Goal: Task Accomplishment & Management: Manage account settings

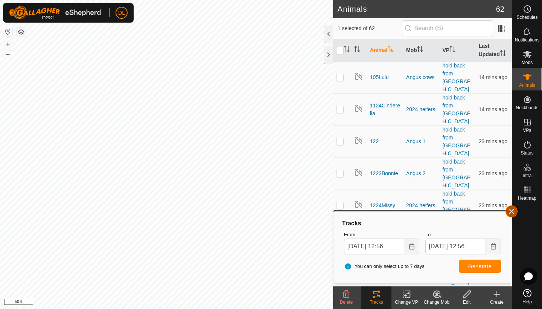
click at [511, 213] on button "button" at bounding box center [512, 211] width 12 height 12
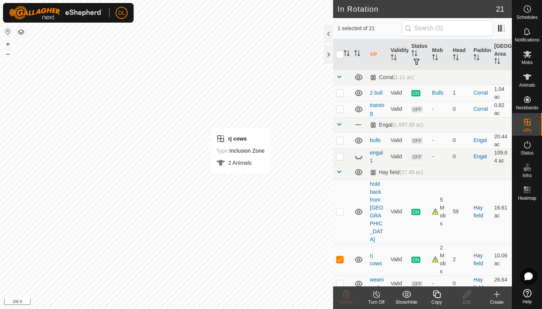
checkbox input "false"
checkbox input "true"
click at [464, 294] on icon at bounding box center [466, 294] width 9 height 9
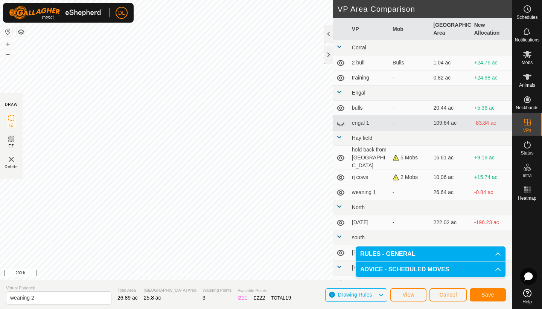
click at [488, 293] on span "Save" at bounding box center [488, 294] width 13 height 6
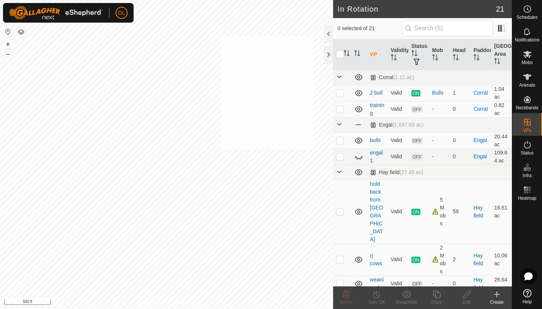
checkbox input "true"
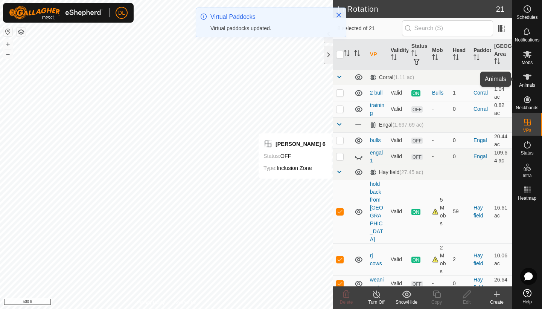
click at [528, 80] on icon at bounding box center [527, 76] width 9 height 9
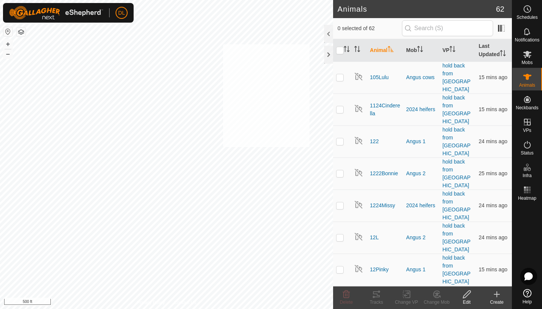
checkbox input "true"
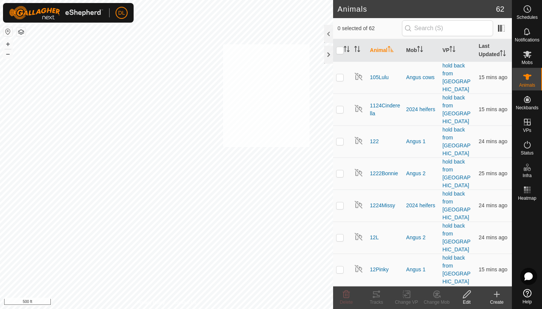
checkbox input "true"
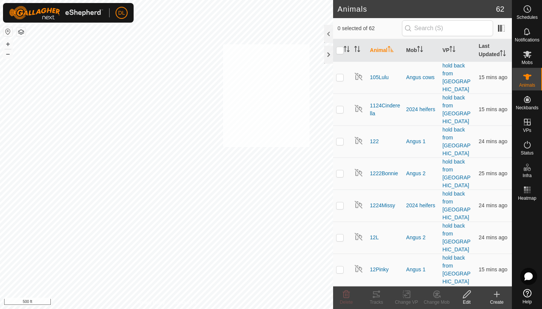
checkbox input "true"
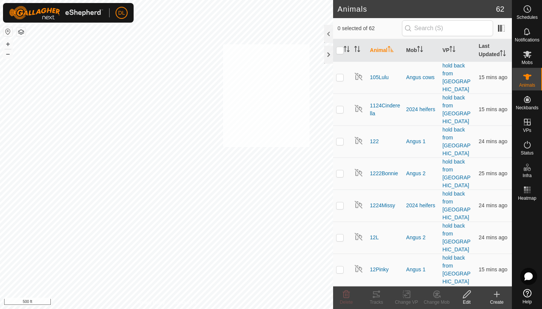
checkbox input "true"
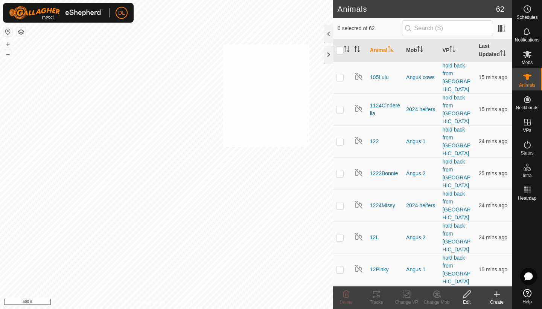
checkbox input "true"
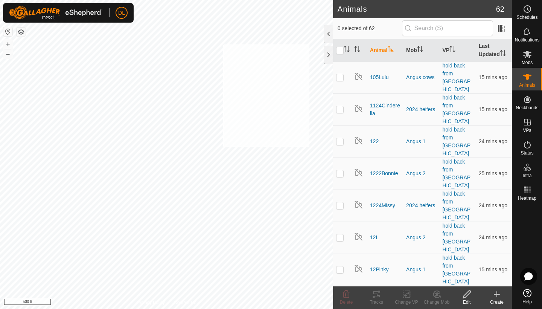
checkbox input "true"
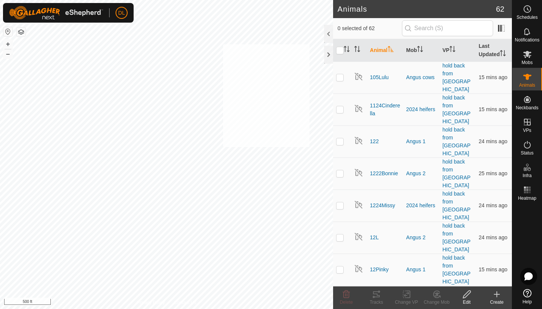
checkbox input "true"
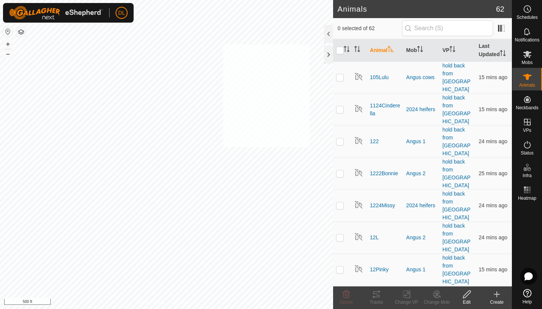
checkbox input "true"
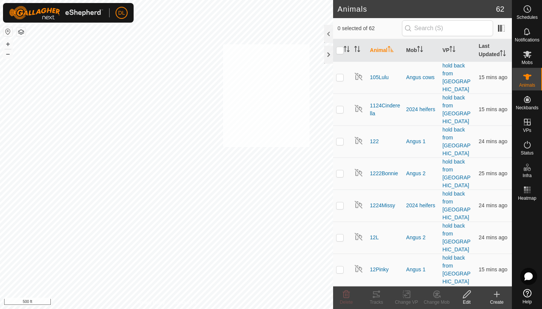
checkbox input "true"
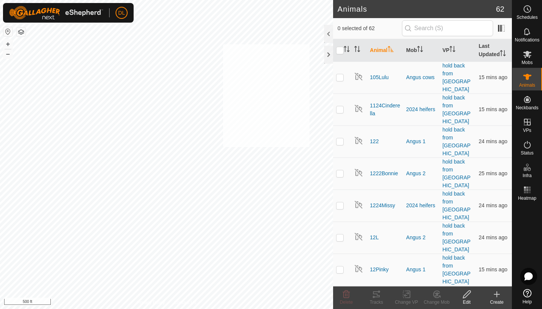
checkbox input "true"
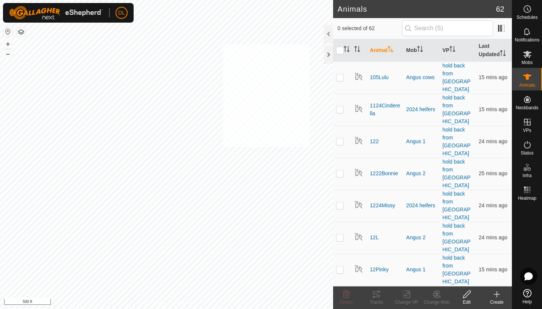
checkbox input "true"
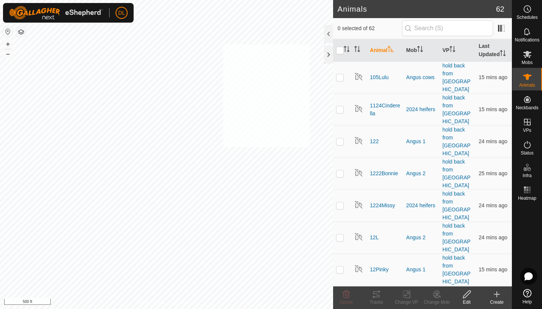
checkbox input "true"
click at [407, 294] on icon at bounding box center [406, 294] width 9 height 9
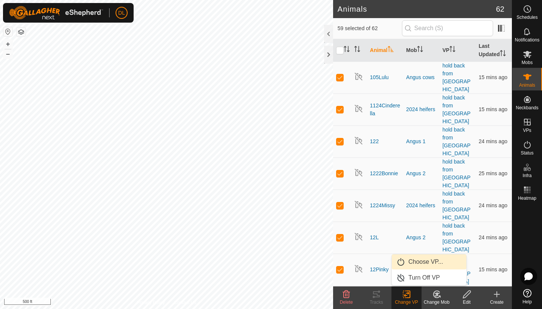
click at [417, 260] on link "Choose VP..." at bounding box center [429, 261] width 75 height 15
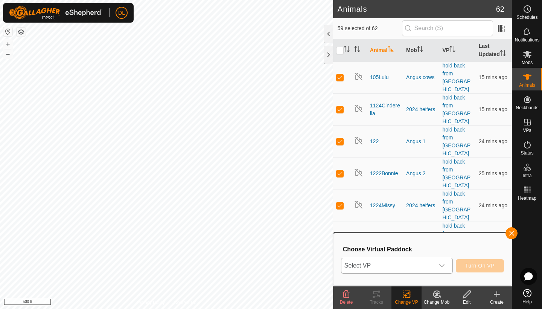
click at [408, 263] on span "Select VP" at bounding box center [388, 265] width 93 height 15
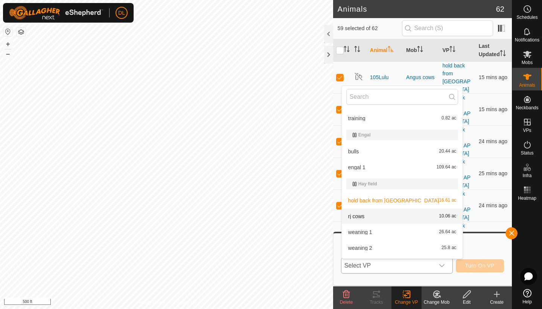
scroll to position [35, 0]
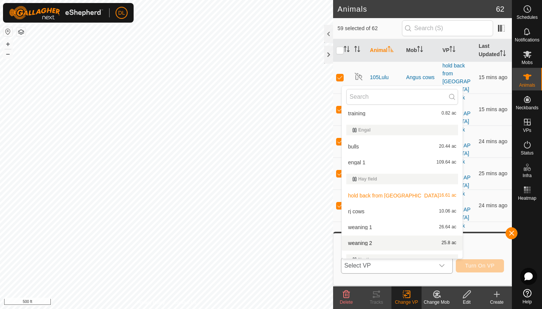
click at [365, 241] on li "weaning 2 25.8 ac" at bounding box center [402, 242] width 121 height 15
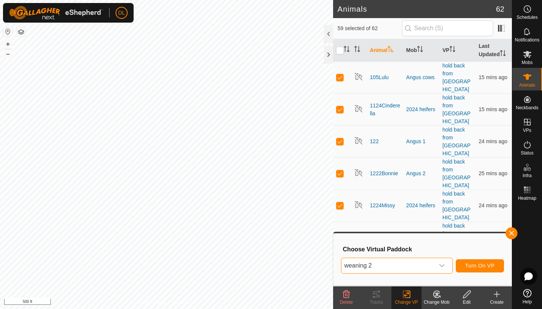
click at [476, 265] on span "Turn On VP" at bounding box center [479, 265] width 29 height 6
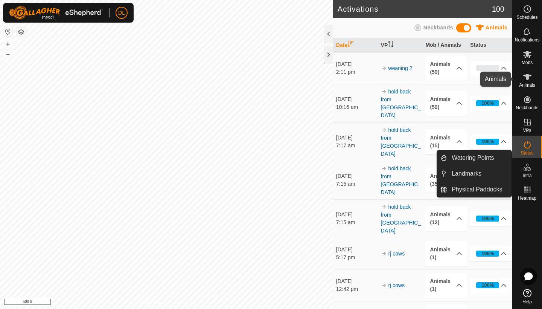
click at [531, 81] on es-animals-svg-icon at bounding box center [528, 77] width 14 height 12
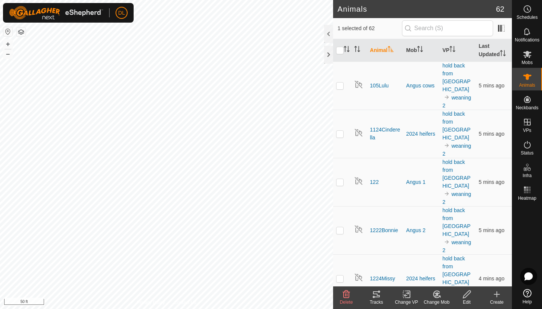
checkbox input "true"
click at [408, 297] on icon at bounding box center [408, 294] width 3 height 7
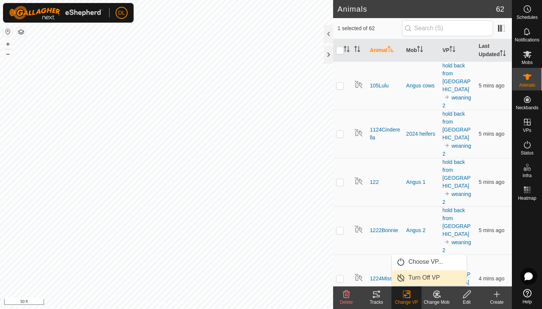
click at [412, 277] on link "Turn Off VP" at bounding box center [429, 277] width 75 height 15
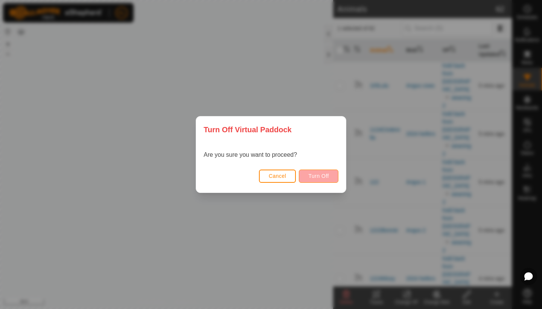
click at [317, 174] on span "Turn Off" at bounding box center [318, 176] width 21 height 6
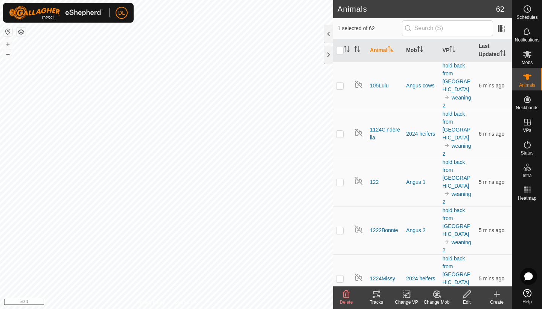
click at [401, 296] on change-vp-svg-icon at bounding box center [407, 294] width 30 height 9
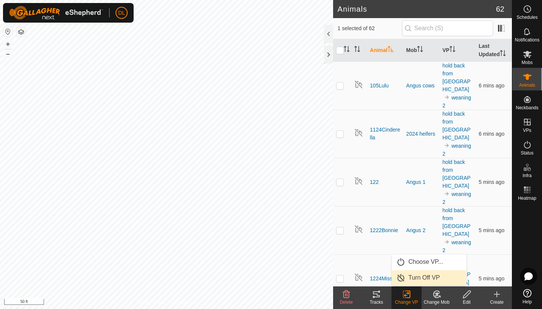
click at [404, 280] on link "Turn Off VP" at bounding box center [429, 277] width 75 height 15
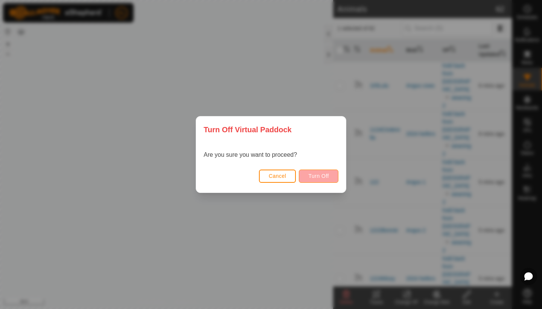
click at [319, 176] on span "Turn Off" at bounding box center [318, 176] width 21 height 6
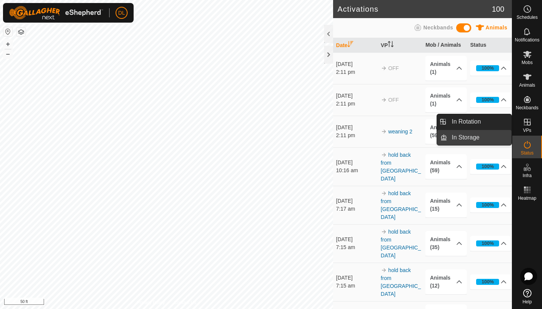
click at [474, 139] on link "In Storage" at bounding box center [479, 137] width 64 height 15
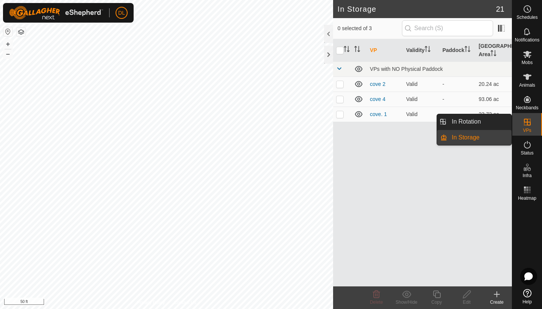
click at [485, 124] on link "In Rotation" at bounding box center [479, 121] width 64 height 15
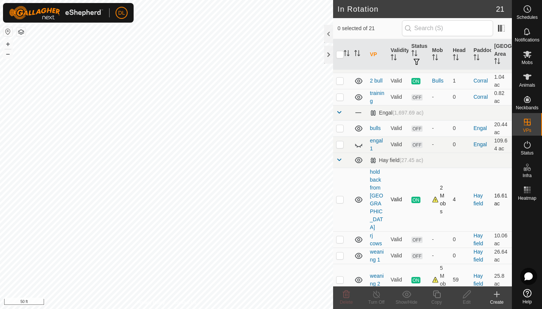
scroll to position [12, 0]
click at [339, 236] on p-checkbox at bounding box center [340, 239] width 8 height 6
click at [345, 293] on icon at bounding box center [346, 294] width 7 height 8
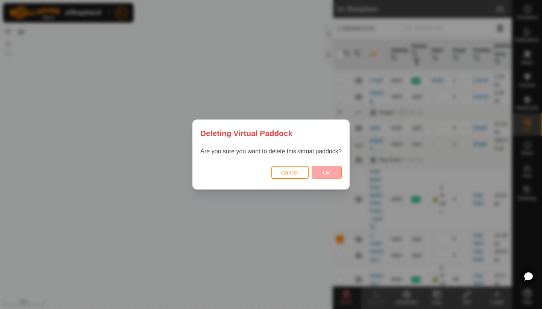
click at [330, 172] on span "Ok" at bounding box center [326, 172] width 7 height 6
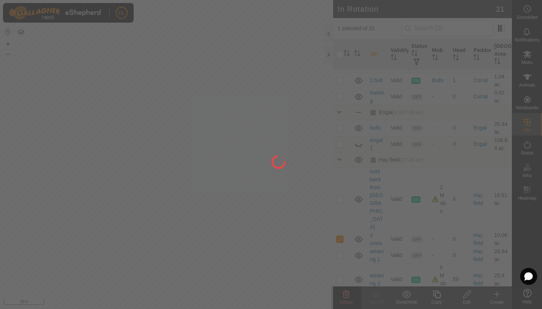
checkbox input "false"
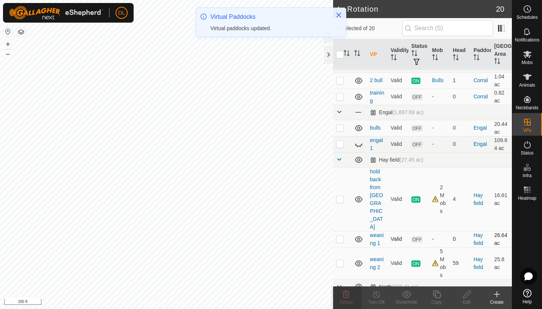
click at [342, 236] on p-checkbox at bounding box center [340, 239] width 8 height 6
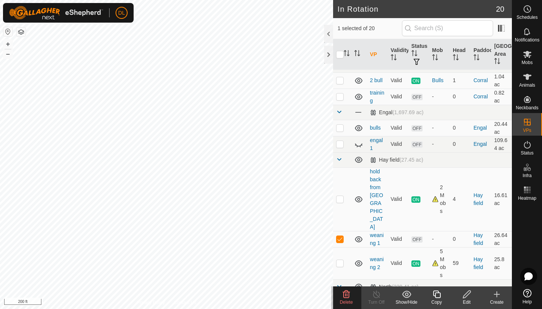
click at [348, 295] on icon at bounding box center [346, 294] width 9 height 9
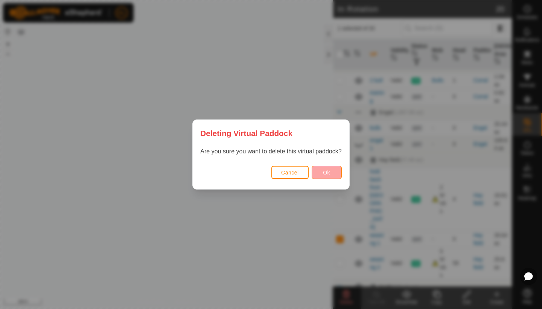
click at [330, 170] on span "Ok" at bounding box center [326, 172] width 7 height 6
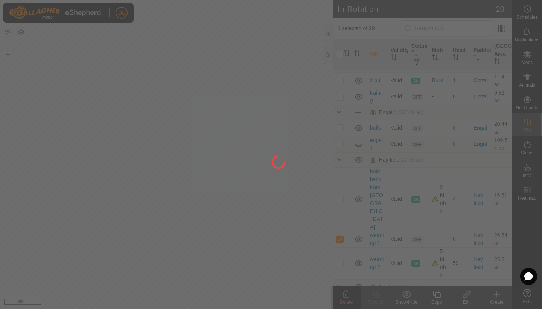
checkbox input "false"
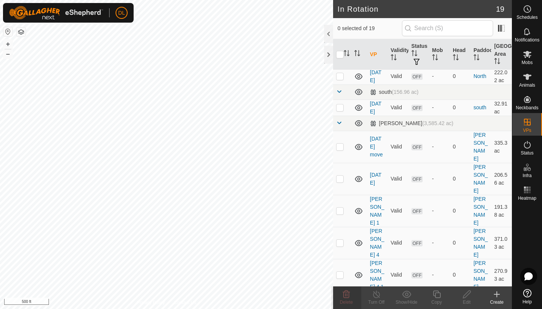
scroll to position [222, 0]
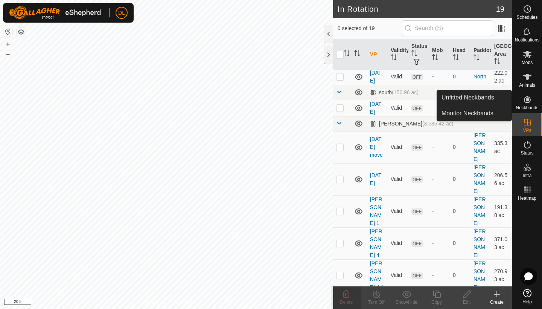
click at [532, 100] on icon at bounding box center [527, 99] width 9 height 9
click at [485, 95] on link "Unfitted Neckbands" at bounding box center [474, 97] width 75 height 15
